Goal: Navigation & Orientation: Find specific page/section

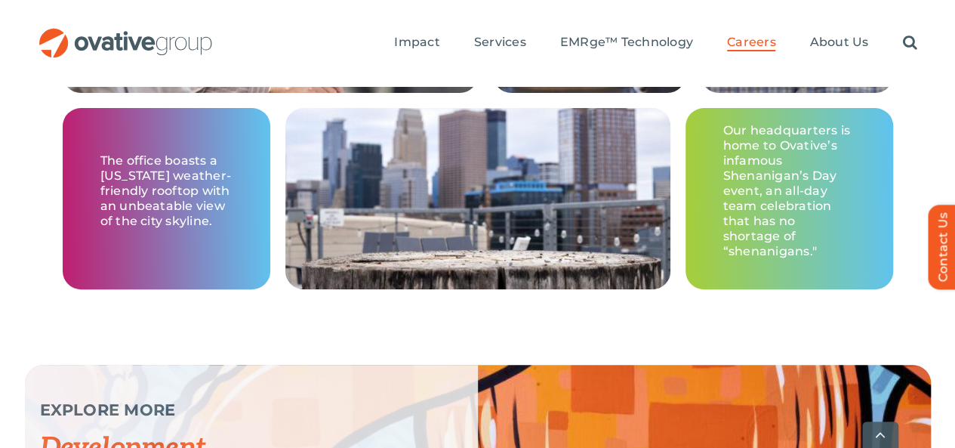
scroll to position [3178, 0]
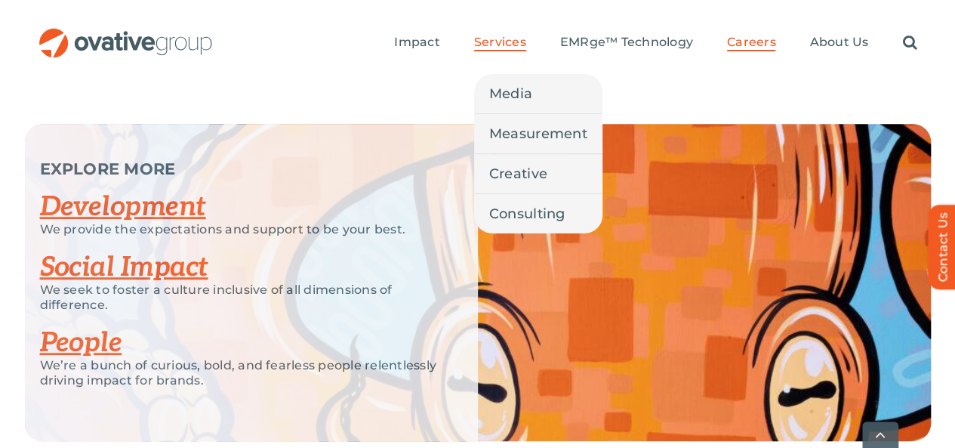
click at [497, 35] on link "Services" at bounding box center [500, 43] width 52 height 17
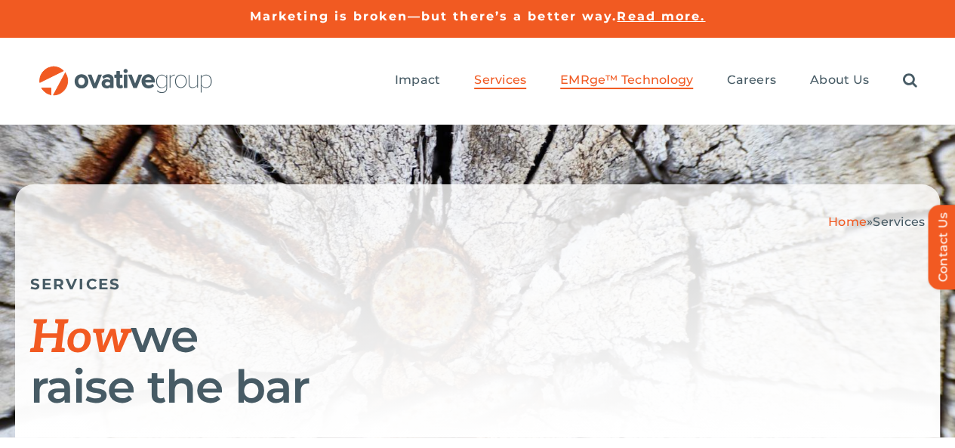
click at [610, 73] on span "EMRge™ Technology" at bounding box center [626, 80] width 133 height 15
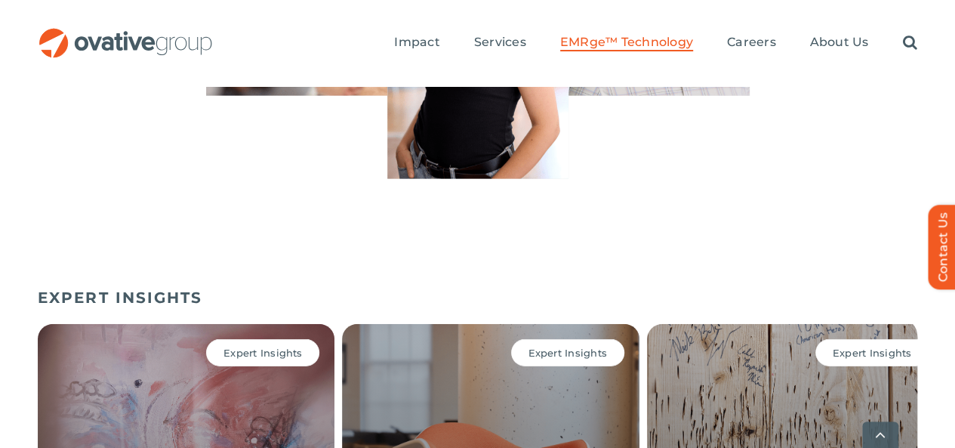
scroll to position [5308, 0]
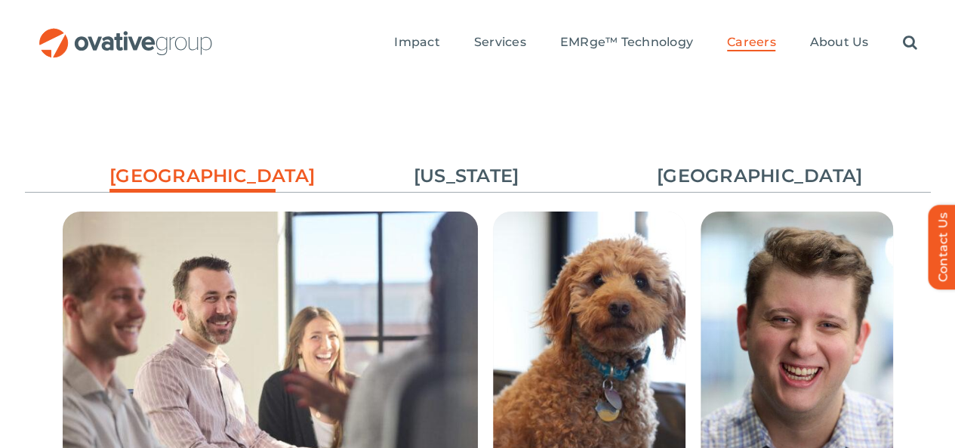
scroll to position [2554, 0]
